Goal: Register for event/course

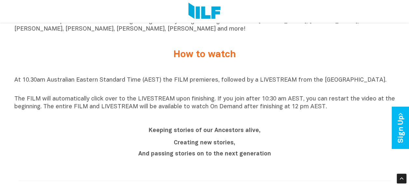
scroll to position [488, 0]
click at [230, 78] on div "At 10.30am Australian Eastern Standard Time (AEST) the FILM premieres, followed…" at bounding box center [204, 93] width 381 height 41
click at [251, 123] on div "Keeping stories of our Ancestors alive, Creating new stories, And passing stori…" at bounding box center [204, 142] width 381 height 47
click at [210, 53] on h2 "How to watch" at bounding box center [205, 54] width 244 height 11
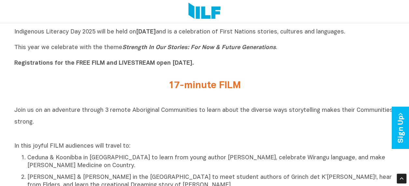
scroll to position [130, 0]
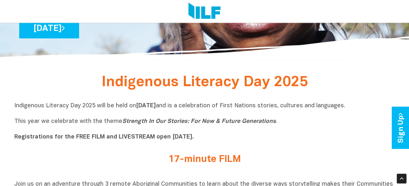
click at [141, 138] on b "Registrations for the FREE FILM and LIVESTREAM open [DATE]." at bounding box center [104, 137] width 180 height 6
click at [180, 138] on b "Registrations for the FREE FILM and LIVESTREAM open [DATE]." at bounding box center [104, 137] width 180 height 6
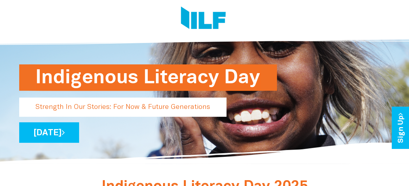
scroll to position [0, 0]
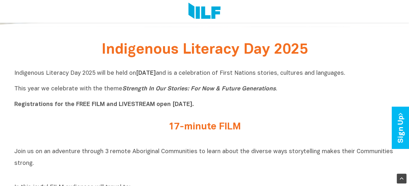
click at [272, 116] on div "Indigenous Literacy Day 2025 will be held on Wednesday 3 September and is a cel…" at bounding box center [204, 91] width 381 height 52
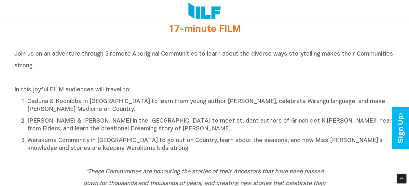
drag, startPoint x: 143, startPoint y: 37, endPoint x: 149, endPoint y: 42, distance: 7.7
click at [143, 37] on div "17-minute FILM" at bounding box center [205, 31] width 254 height 14
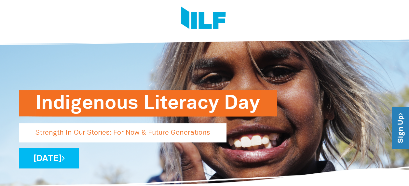
click at [397, 132] on link "Sign Up" at bounding box center [401, 128] width 19 height 42
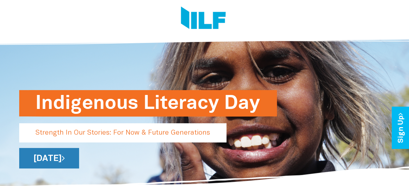
click at [79, 161] on link "[DATE]" at bounding box center [49, 158] width 60 height 21
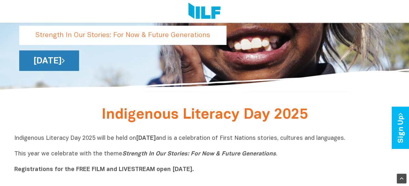
scroll to position [130, 0]
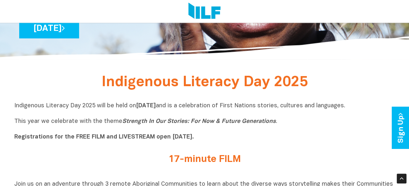
click at [144, 116] on p "Indigenous Literacy Day 2025 will be held on Wednesday 3 September and is a cel…" at bounding box center [204, 121] width 381 height 39
click at [156, 107] on b "[DATE]" at bounding box center [146, 106] width 20 height 6
drag, startPoint x: 178, startPoint y: 107, endPoint x: 174, endPoint y: 142, distance: 35.1
click at [174, 140] on b "Registrations for the FREE FILM and LIVESTREAM open [DATE]." at bounding box center [104, 137] width 180 height 6
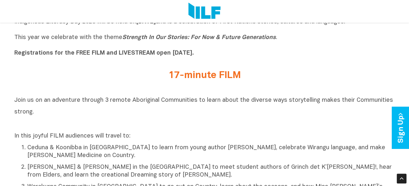
scroll to position [228, 0]
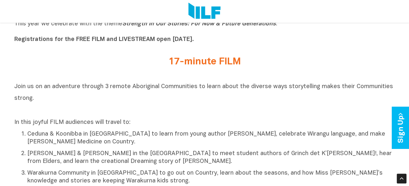
click at [196, 67] on h2 "17-minute FILM" at bounding box center [205, 62] width 244 height 11
drag, startPoint x: 31, startPoint y: 98, endPoint x: 36, endPoint y: 118, distance: 20.3
click at [31, 100] on span "Join us on an adventure through 3 remote Aboriginal Communities to learn about …" at bounding box center [203, 92] width 379 height 17
click at [38, 120] on div "Join us on an adventure through 3 remote Aboriginal Communities to learn about …" at bounding box center [204, 132] width 381 height 105
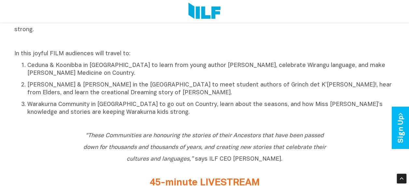
scroll to position [293, 0]
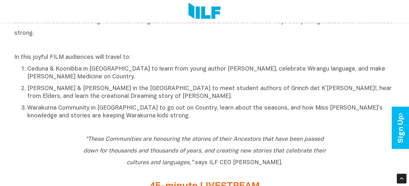
click at [208, 70] on p "Ceduna & Koonibba in [GEOGRAPHIC_DATA] to learn from young author [PERSON_NAME]…" at bounding box center [211, 73] width 368 height 16
click at [218, 103] on ol "Ceduna & Koonibba in South Australia to learn from young author Mia Speed, cele…" at bounding box center [204, 92] width 381 height 55
click at [142, 111] on p "Warakurna Community in [GEOGRAPHIC_DATA] to go out on Country, learn about the …" at bounding box center [211, 112] width 368 height 16
click at [236, 154] on icon "“These Communities are honouring the stories of their Ancestors that have been …" at bounding box center [204, 151] width 243 height 29
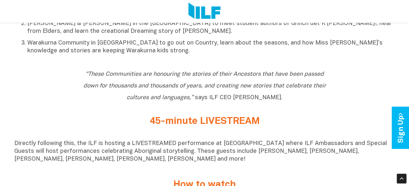
click at [210, 122] on h2 "45-minute LIVESTREAM" at bounding box center [205, 121] width 244 height 11
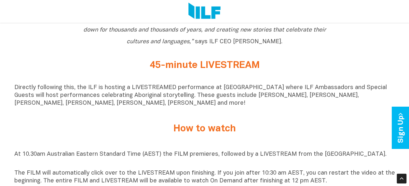
scroll to position [423, 0]
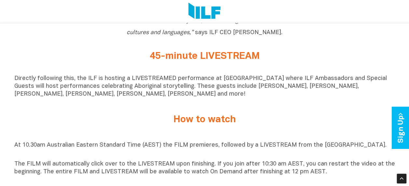
drag, startPoint x: 235, startPoint y: 92, endPoint x: 221, endPoint y: 130, distance: 40.9
click at [235, 94] on p "Directly following this, the ILF is hosting a LIVESTREAMED performance at [GEOG…" at bounding box center [204, 86] width 381 height 23
click at [215, 133] on div "How to watch" at bounding box center [204, 119] width 381 height 27
click at [210, 152] on p "At 10.30am Australian Eastern Standard Time (AEST) the FILM premieres, followed…" at bounding box center [204, 150] width 381 height 16
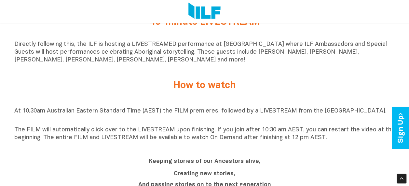
scroll to position [488, 0]
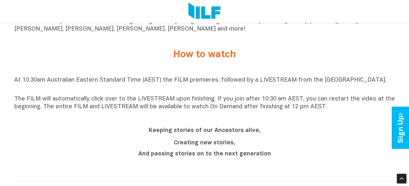
click at [159, 106] on p "The FILM will automatically click over to the LIVESTREAM upon finishing. If you…" at bounding box center [204, 103] width 381 height 16
click at [195, 126] on div "Keeping stories of our Ancestors alive, Creating new stories, And passing stori…" at bounding box center [204, 142] width 381 height 47
drag, startPoint x: 220, startPoint y: 151, endPoint x: 219, endPoint y: 162, distance: 10.8
click at [220, 147] on p "Creating new stories," at bounding box center [205, 143] width 244 height 8
click at [219, 157] on b "And passing stories on to the next generation" at bounding box center [204, 154] width 133 height 6
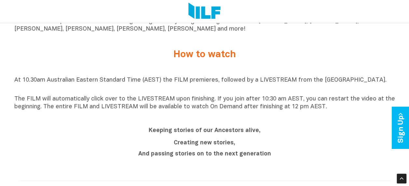
scroll to position [553, 0]
